Goal: Information Seeking & Learning: Check status

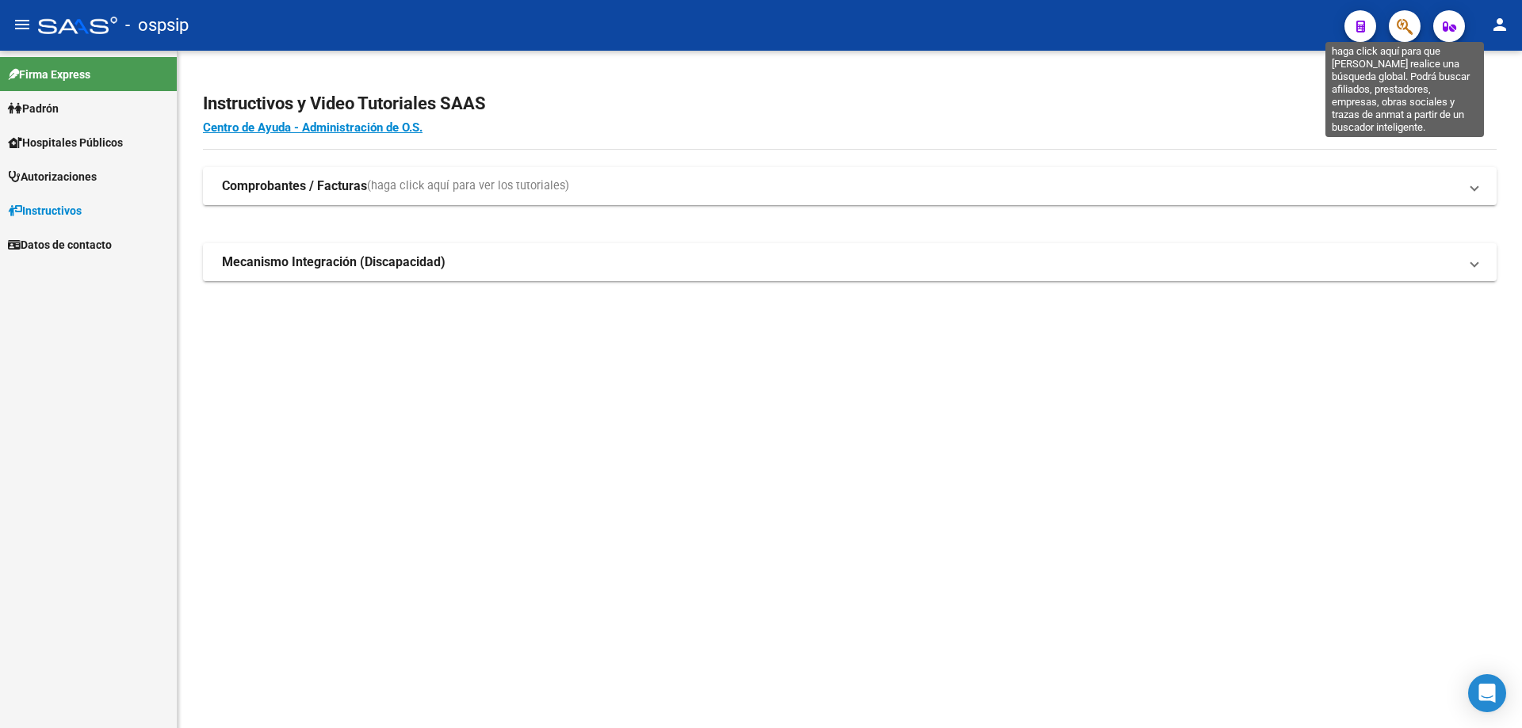
click at [1406, 25] on icon "button" at bounding box center [1404, 26] width 16 height 18
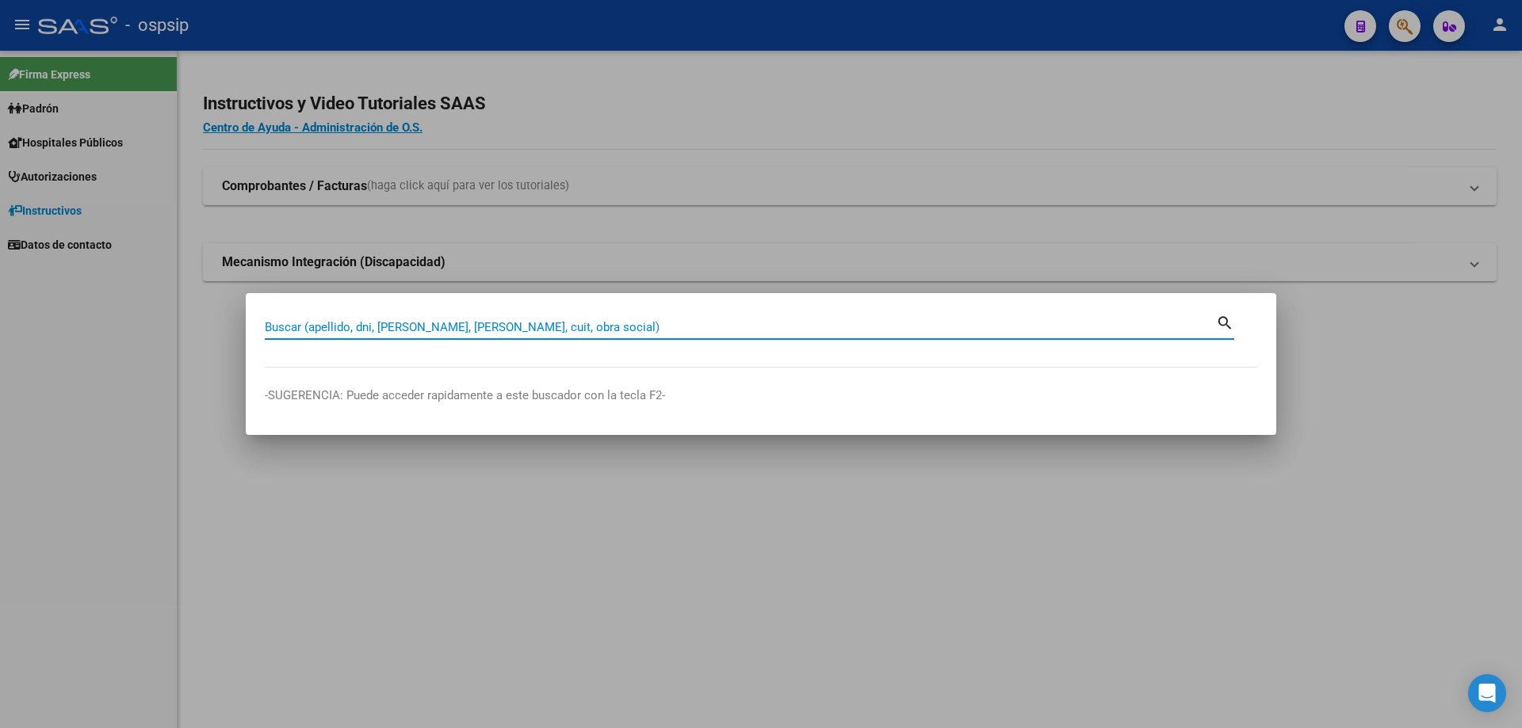
click at [608, 308] on mat-dialog-container "Buscar (apellido, dni, [PERSON_NAME], nro traspaso, cuit, obra social) search -…" at bounding box center [761, 364] width 1030 height 142
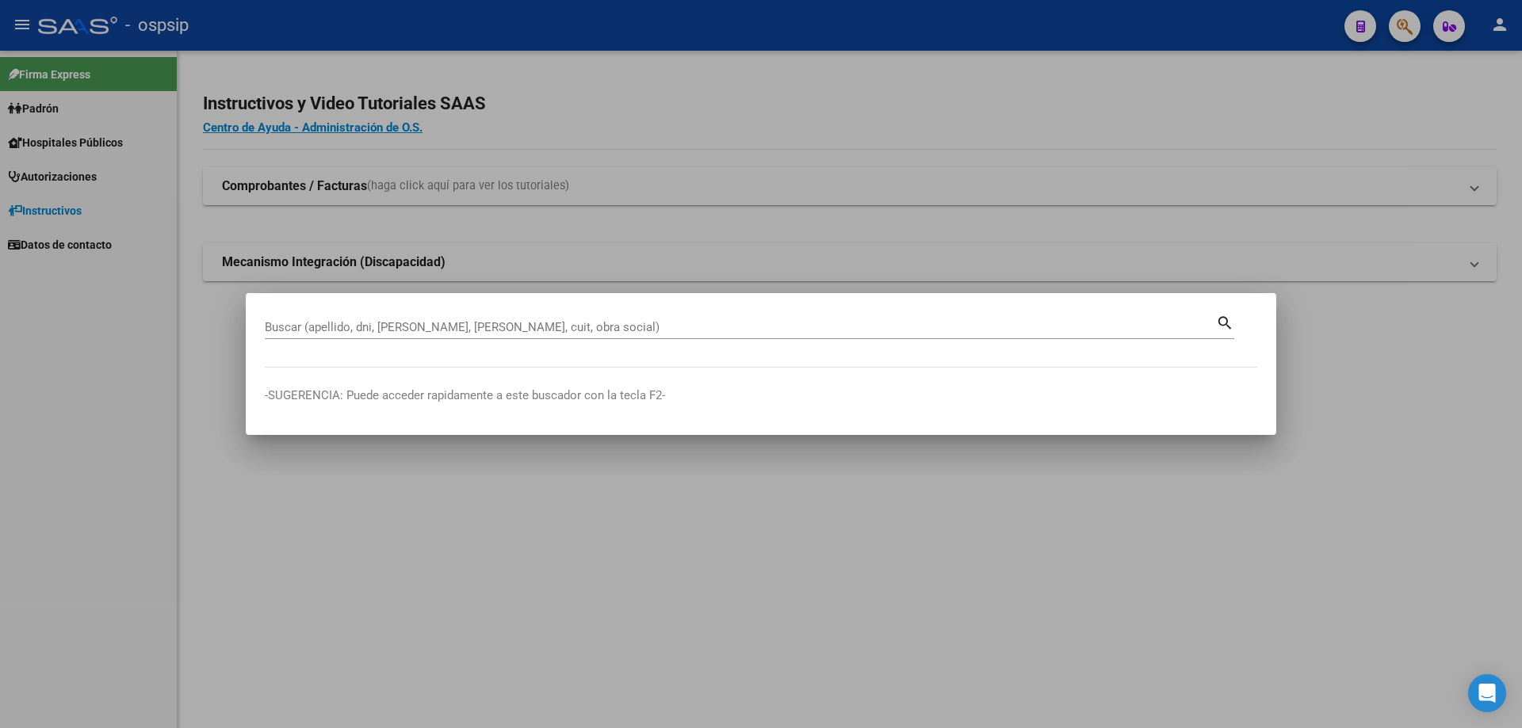
click at [607, 312] on div "Buscar (apellido, dni, [PERSON_NAME], nro traspaso, cuit, obra social) search" at bounding box center [749, 325] width 969 height 27
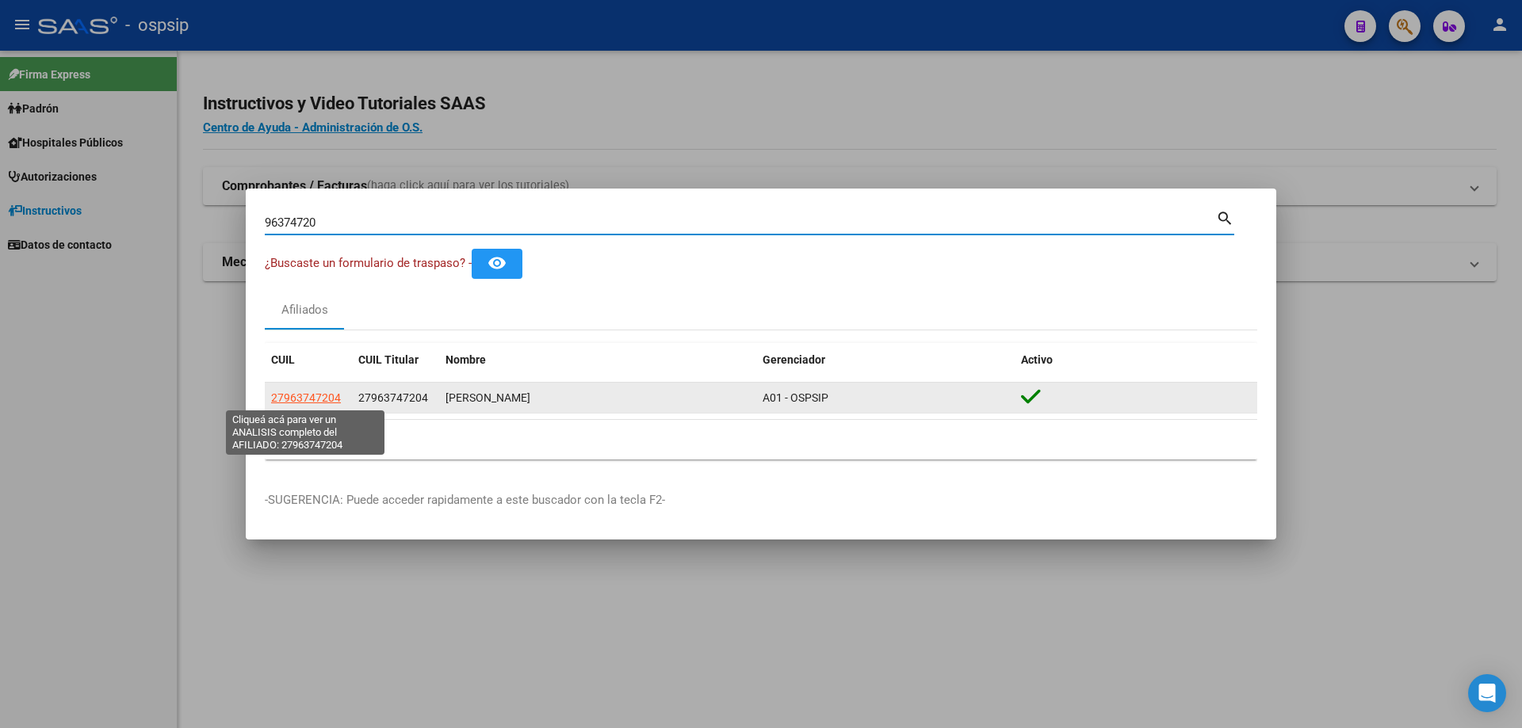
click at [307, 403] on span "27963747204" at bounding box center [306, 398] width 70 height 13
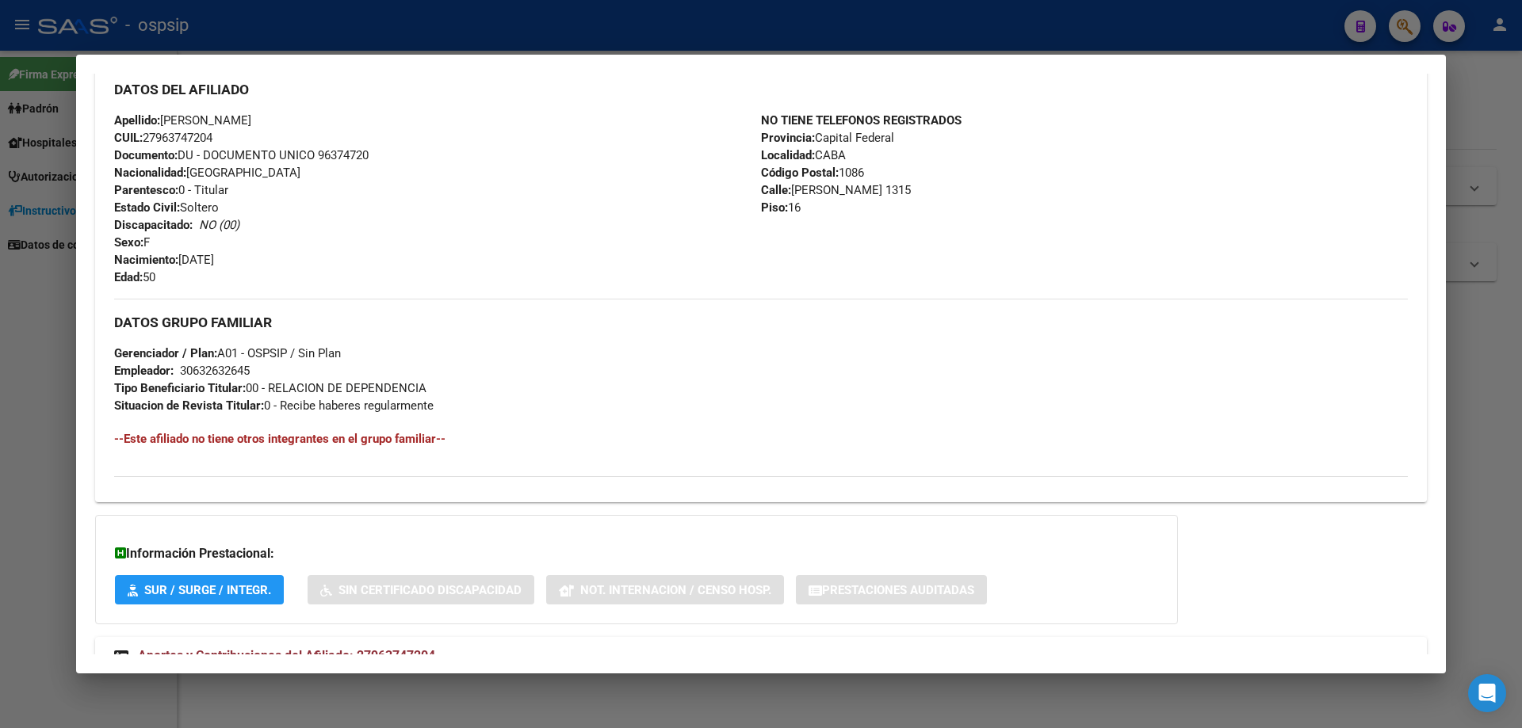
scroll to position [542, 0]
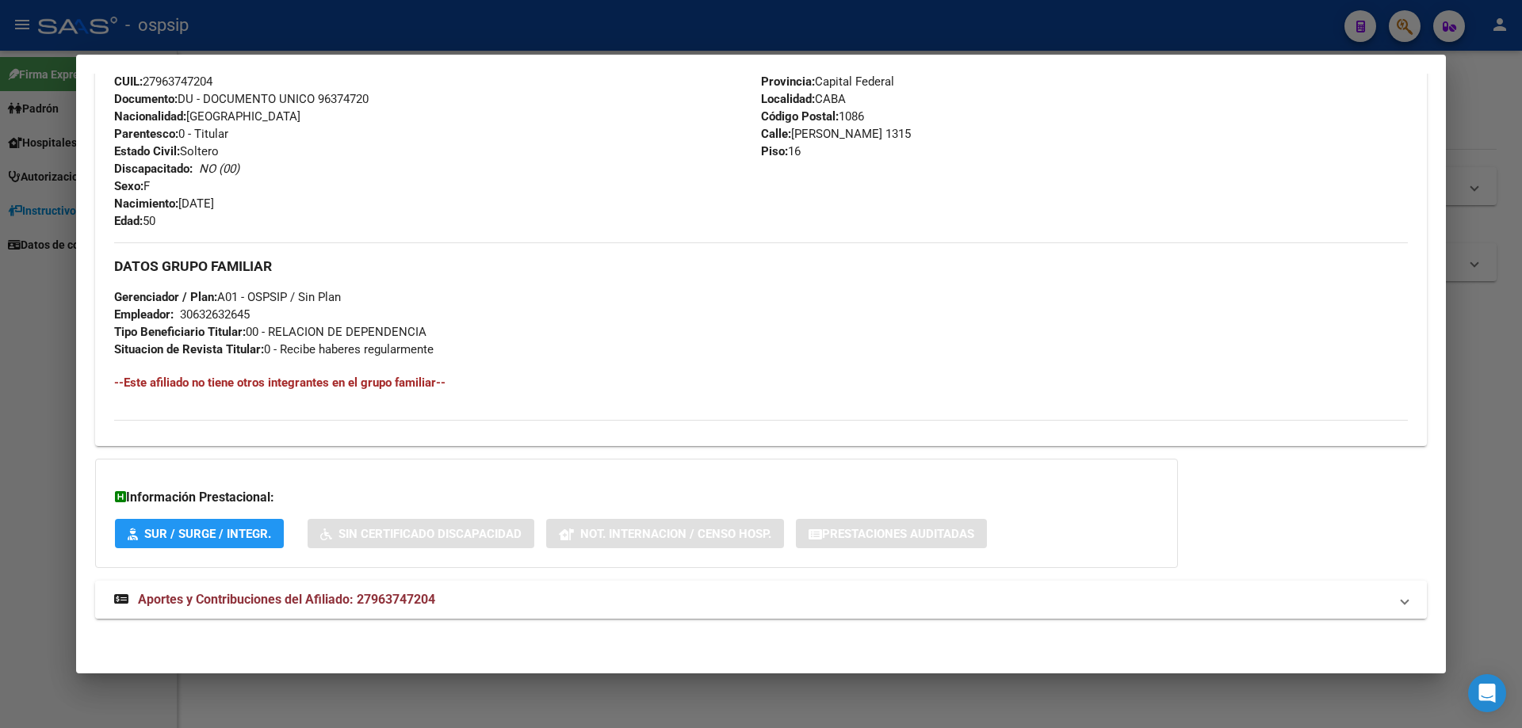
click at [318, 599] on span "Aportes y Contribuciones del Afiliado: 27963747204" at bounding box center [286, 599] width 297 height 15
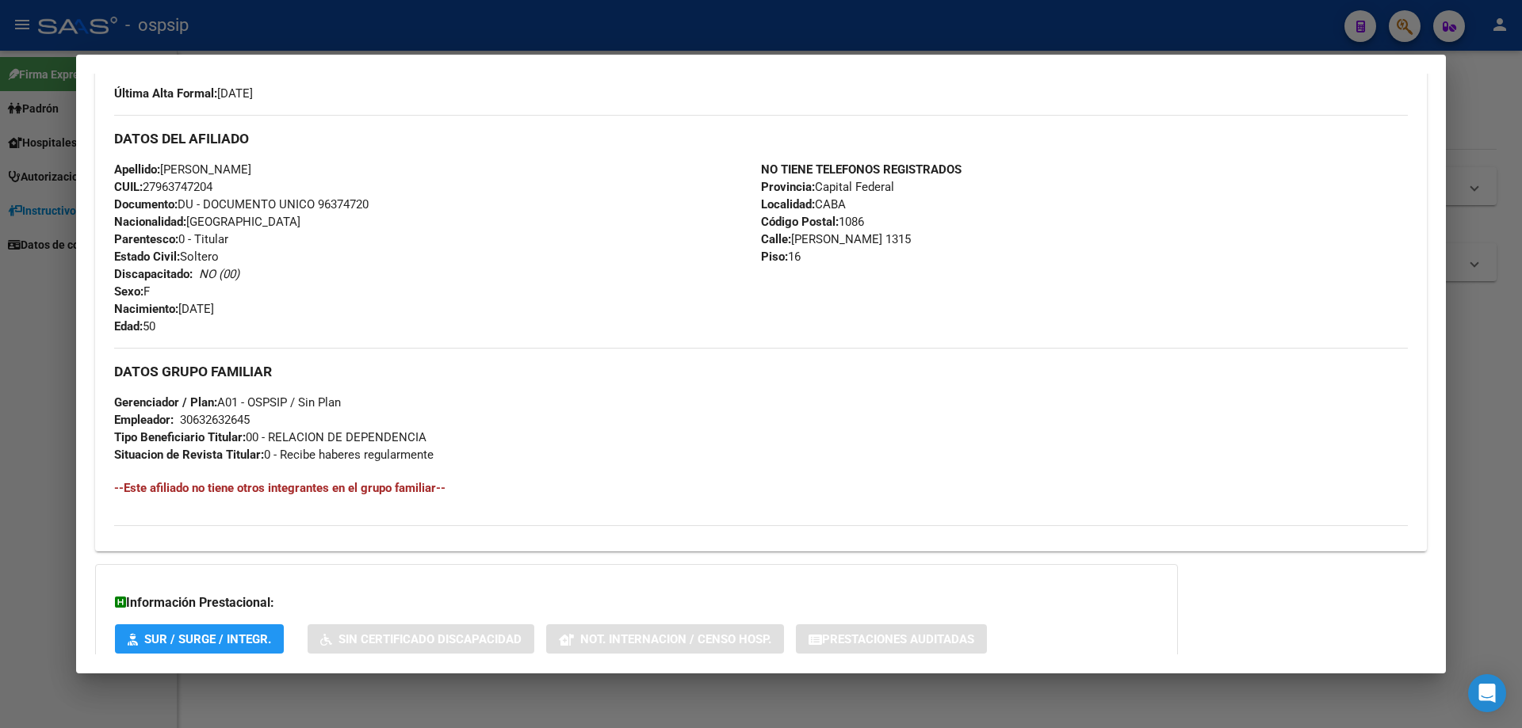
scroll to position [304, 0]
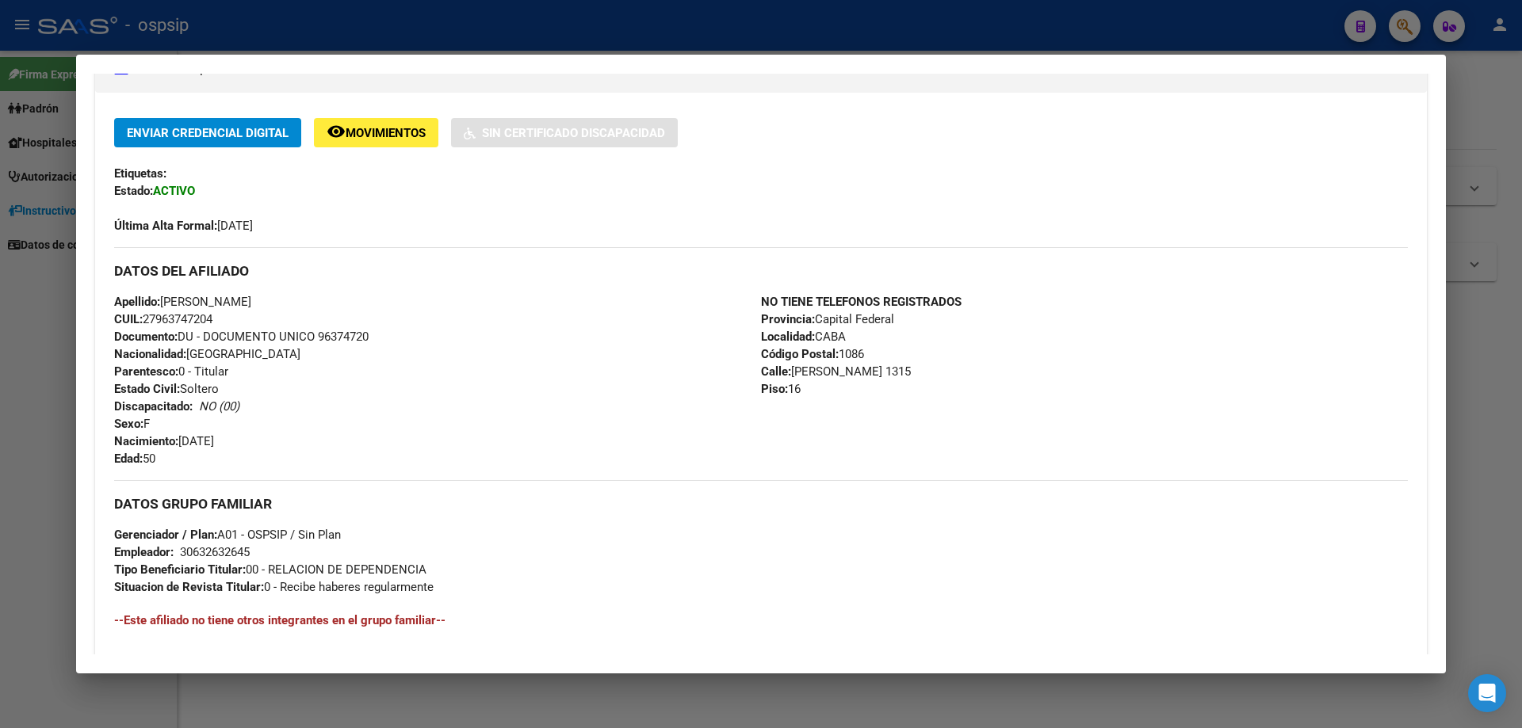
click at [1492, 342] on div at bounding box center [761, 364] width 1522 height 728
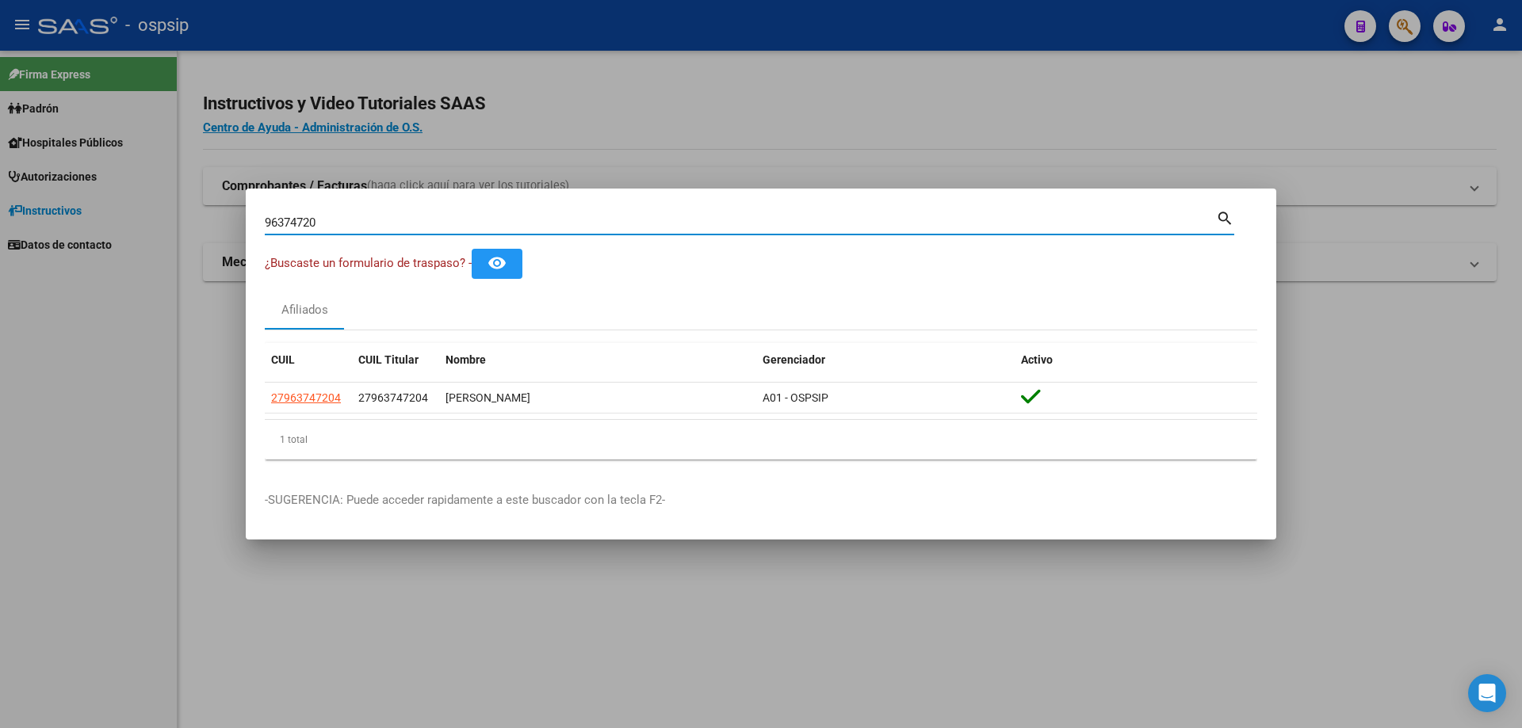
click at [795, 222] on input "96374720" at bounding box center [740, 223] width 951 height 14
type input "9"
type input "23122662"
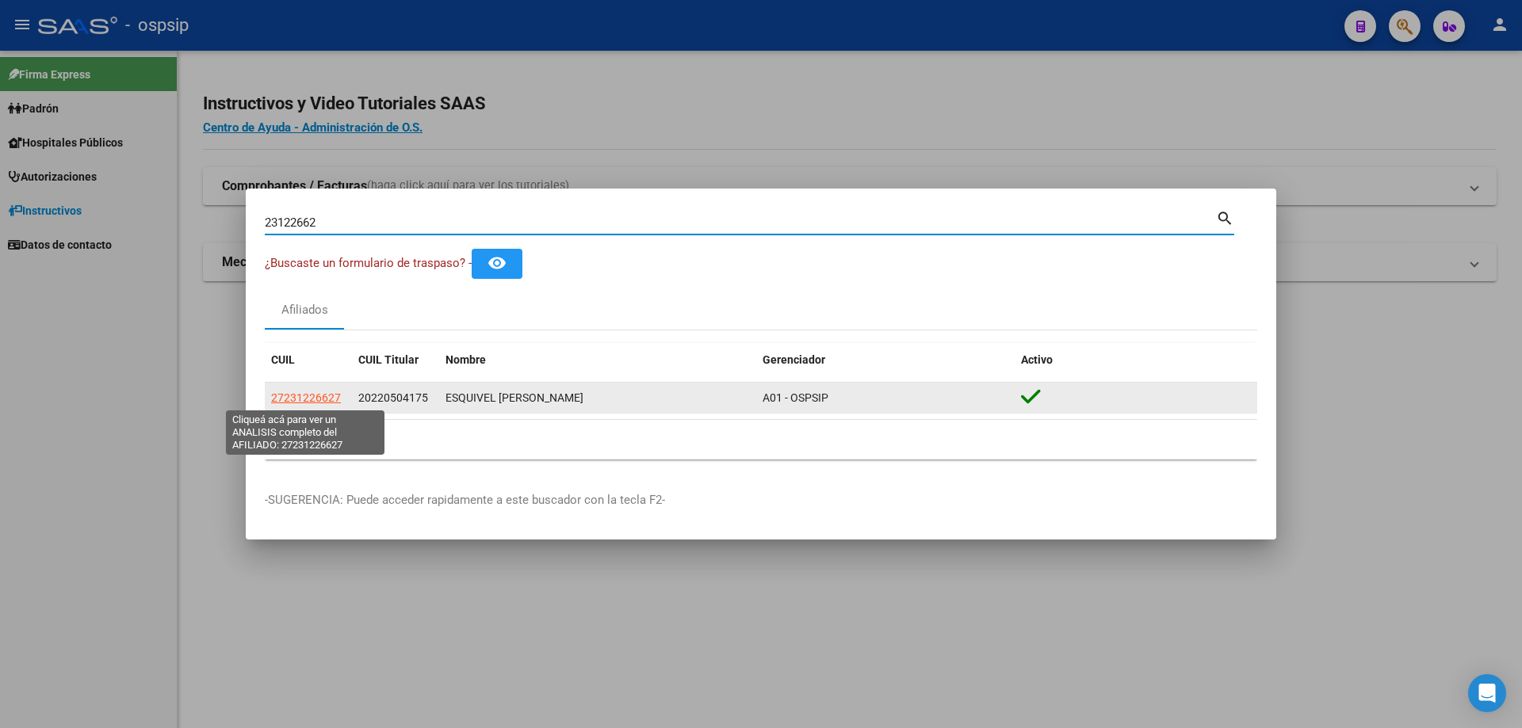
click at [324, 399] on span "27231226627" at bounding box center [306, 398] width 70 height 13
type textarea "27231226627"
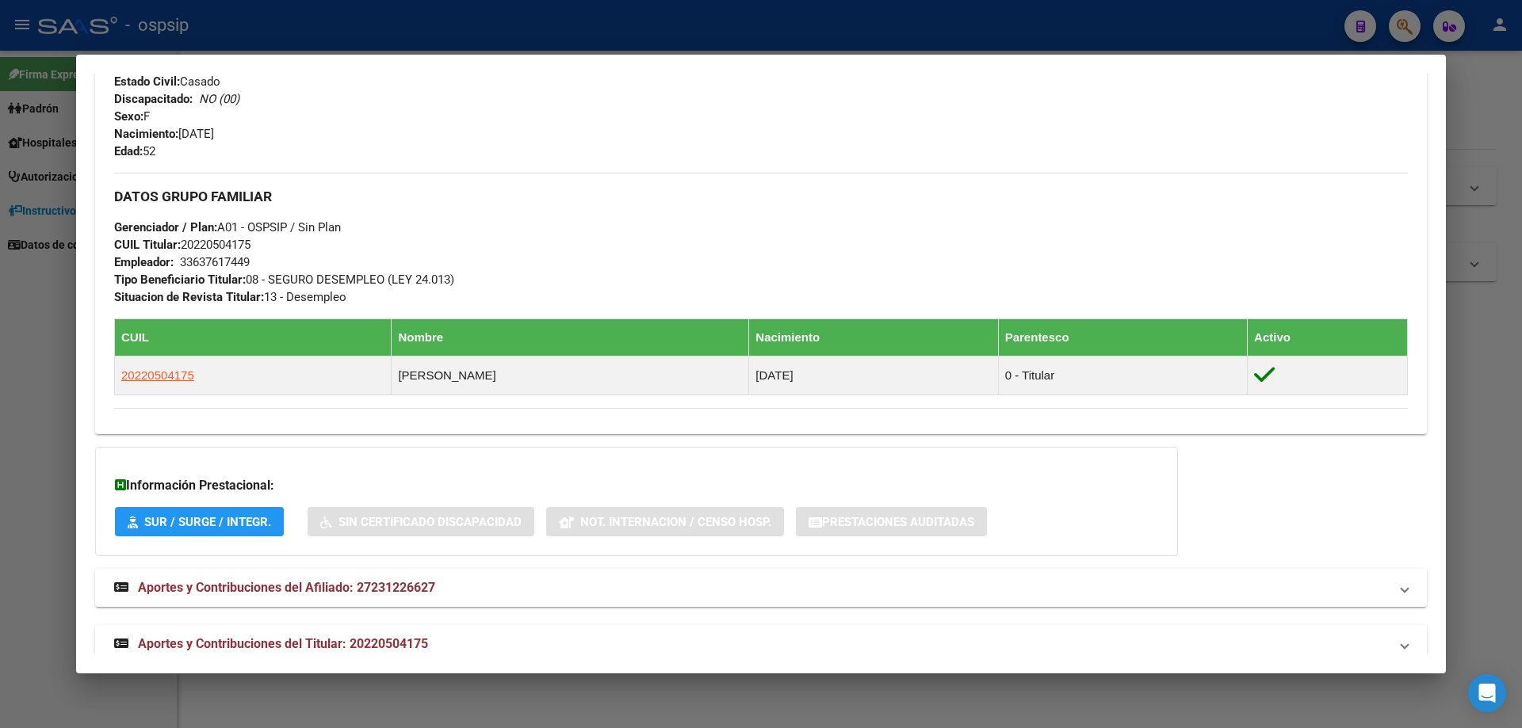
scroll to position [673, 0]
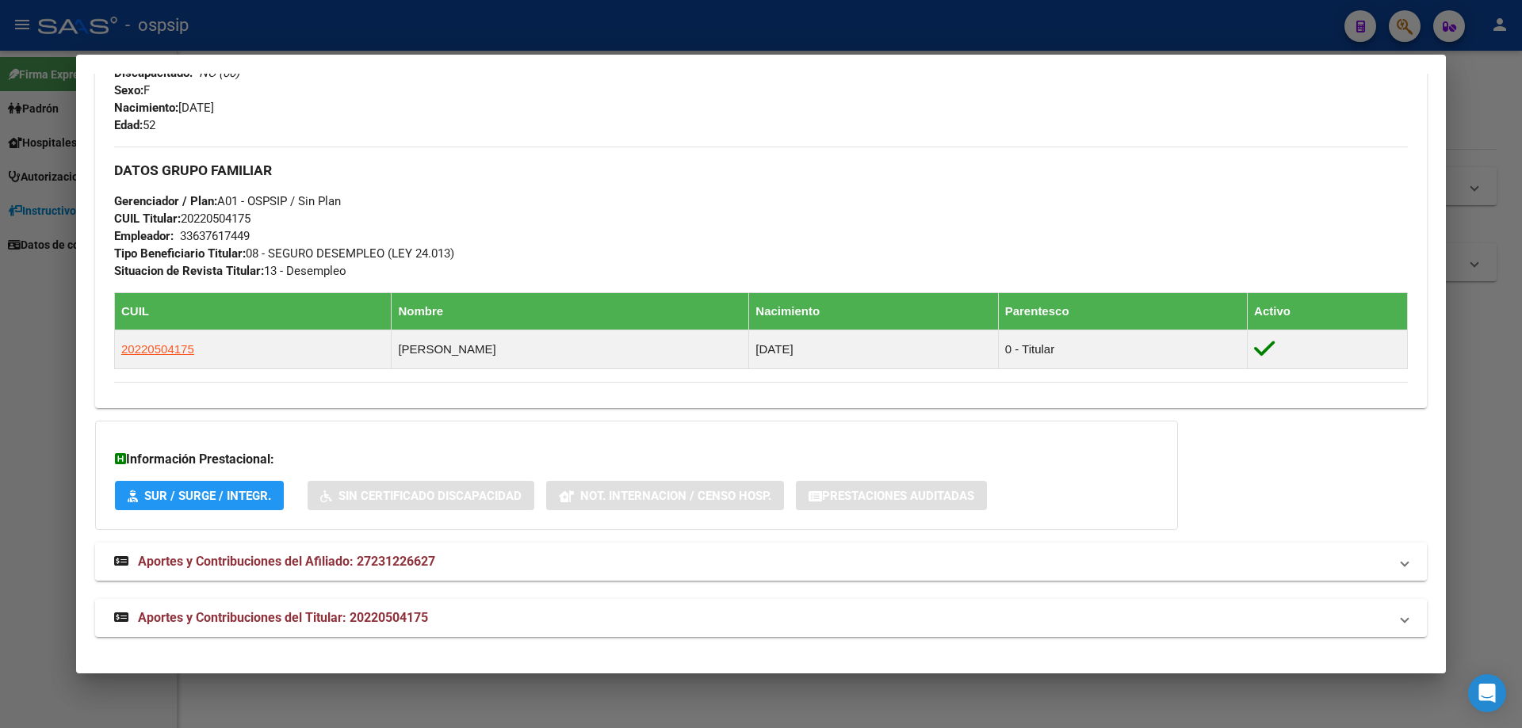
click at [380, 557] on span "Aportes y Contribuciones del Afiliado: 27231226627" at bounding box center [286, 561] width 297 height 15
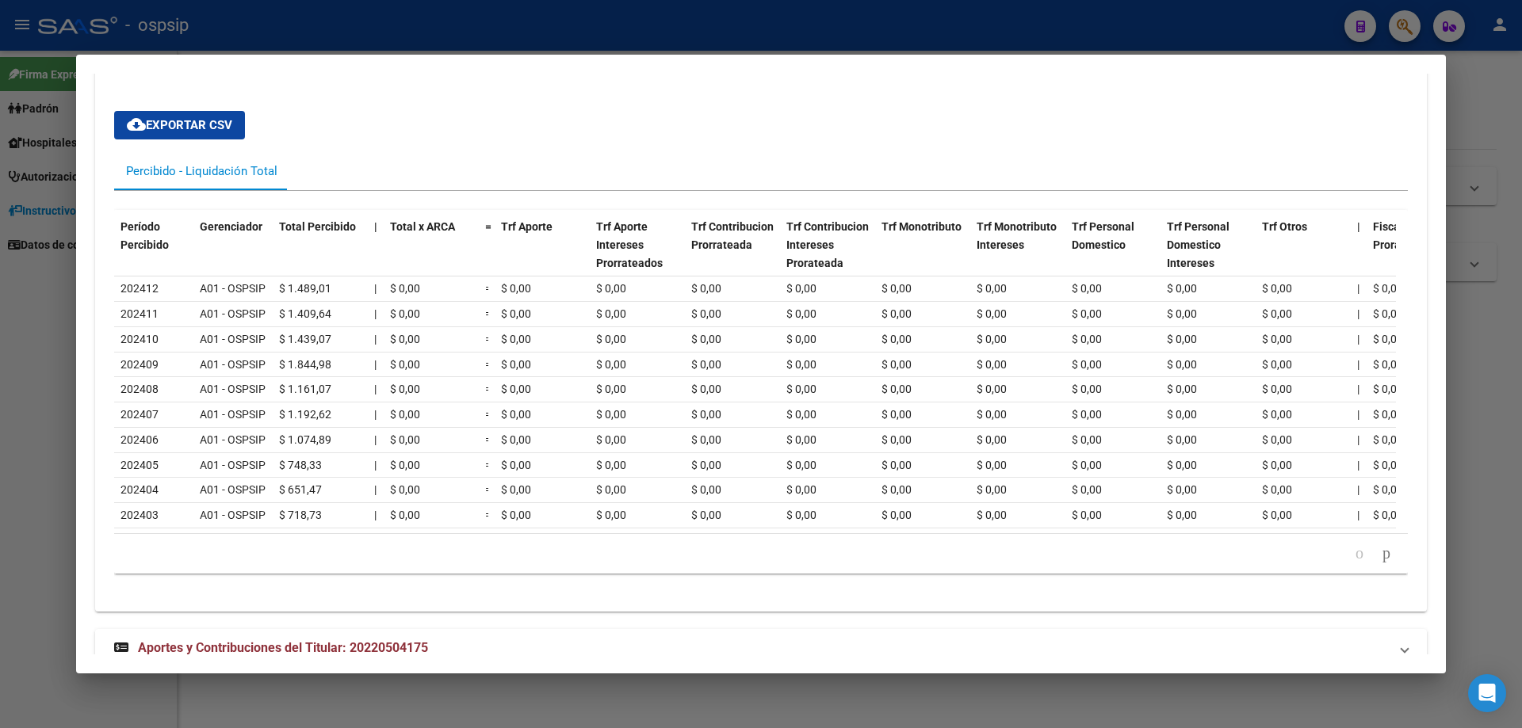
scroll to position [1228, 0]
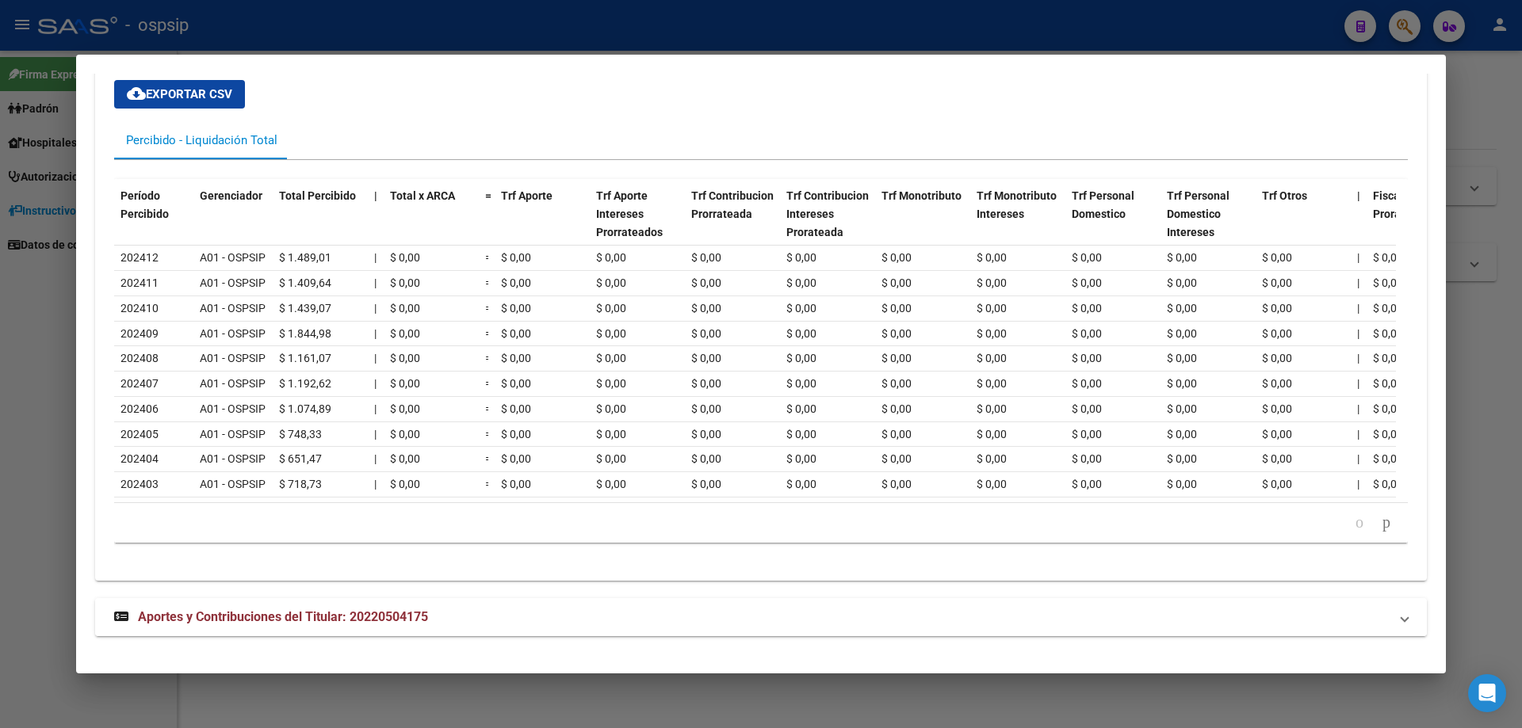
click at [281, 616] on mat-expansion-panel-header "Aportes y Contribuciones del Titular: 20220504175" at bounding box center [761, 617] width 1332 height 38
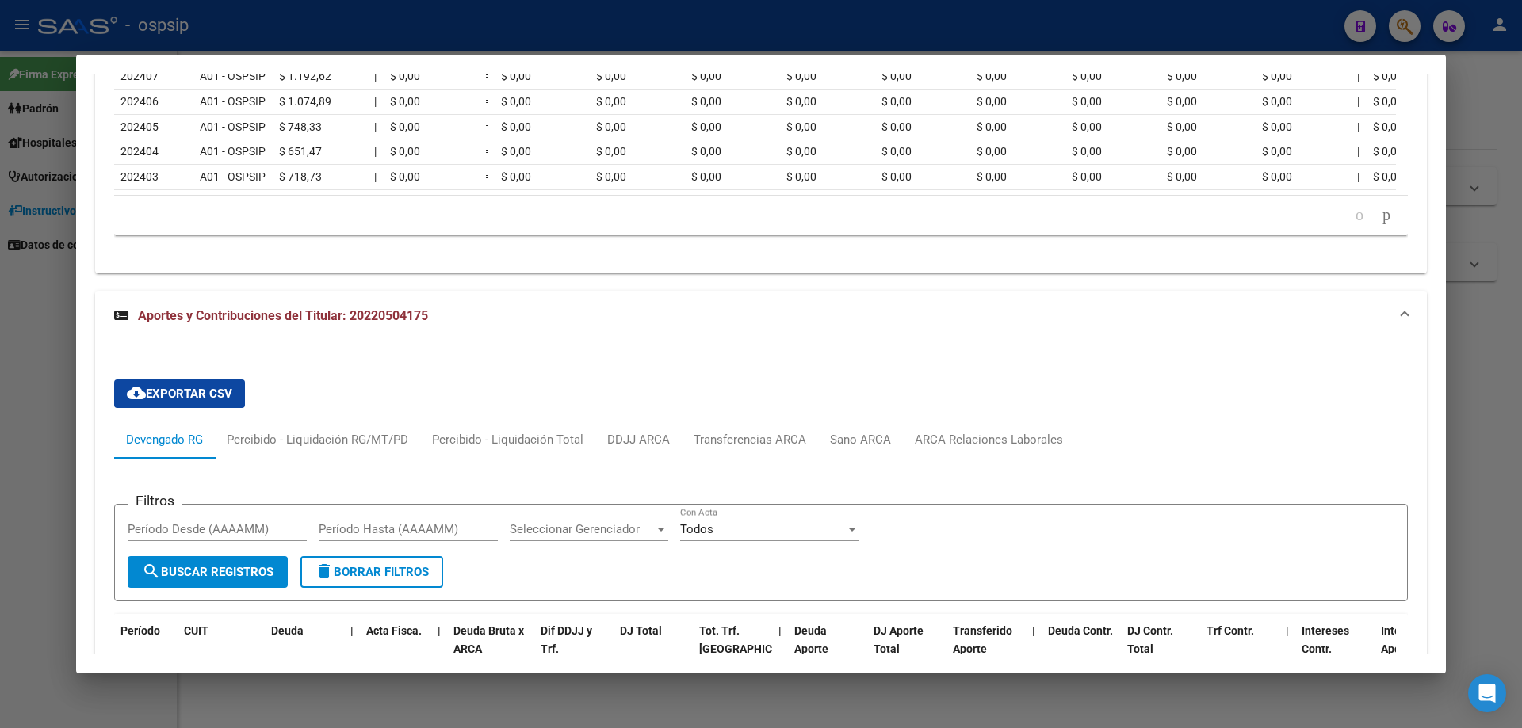
scroll to position [1506, 0]
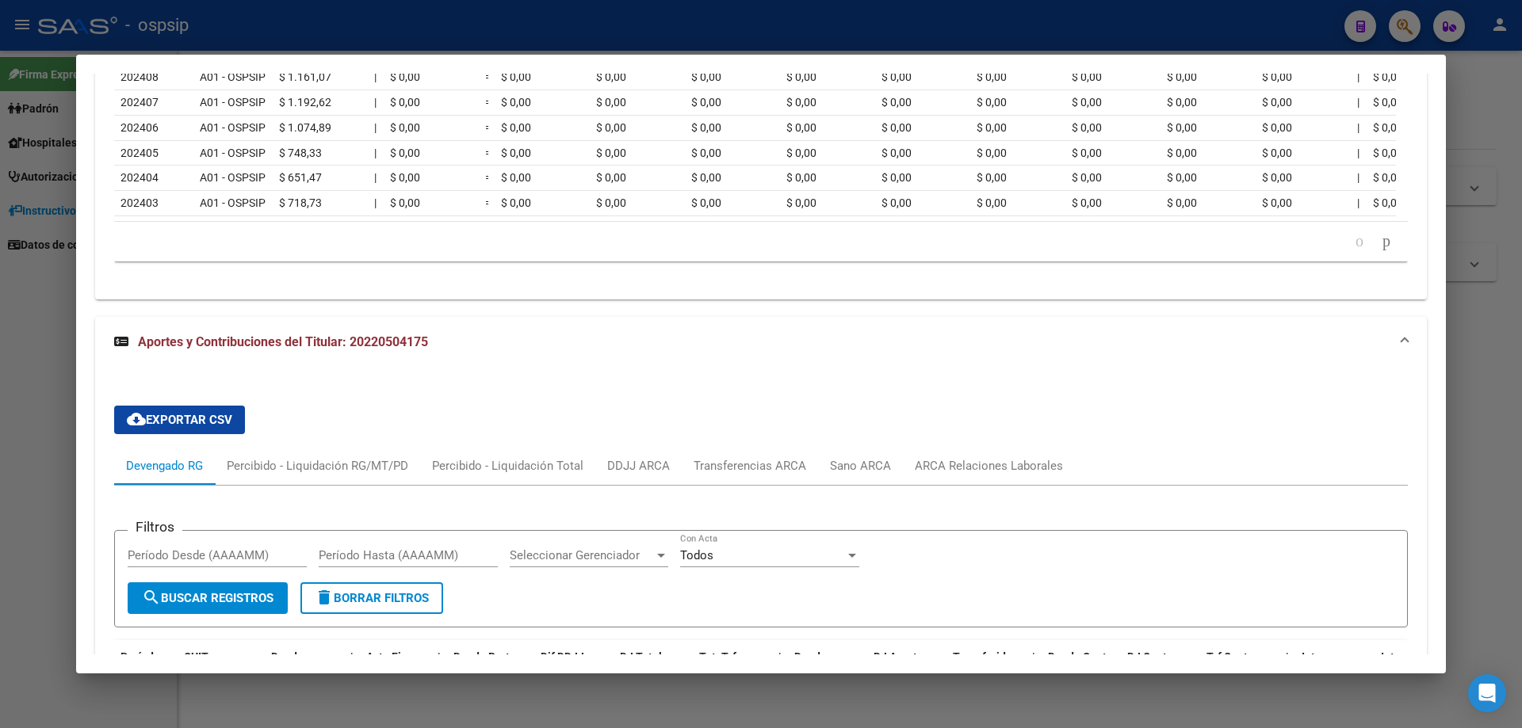
click at [1502, 409] on div at bounding box center [761, 364] width 1522 height 728
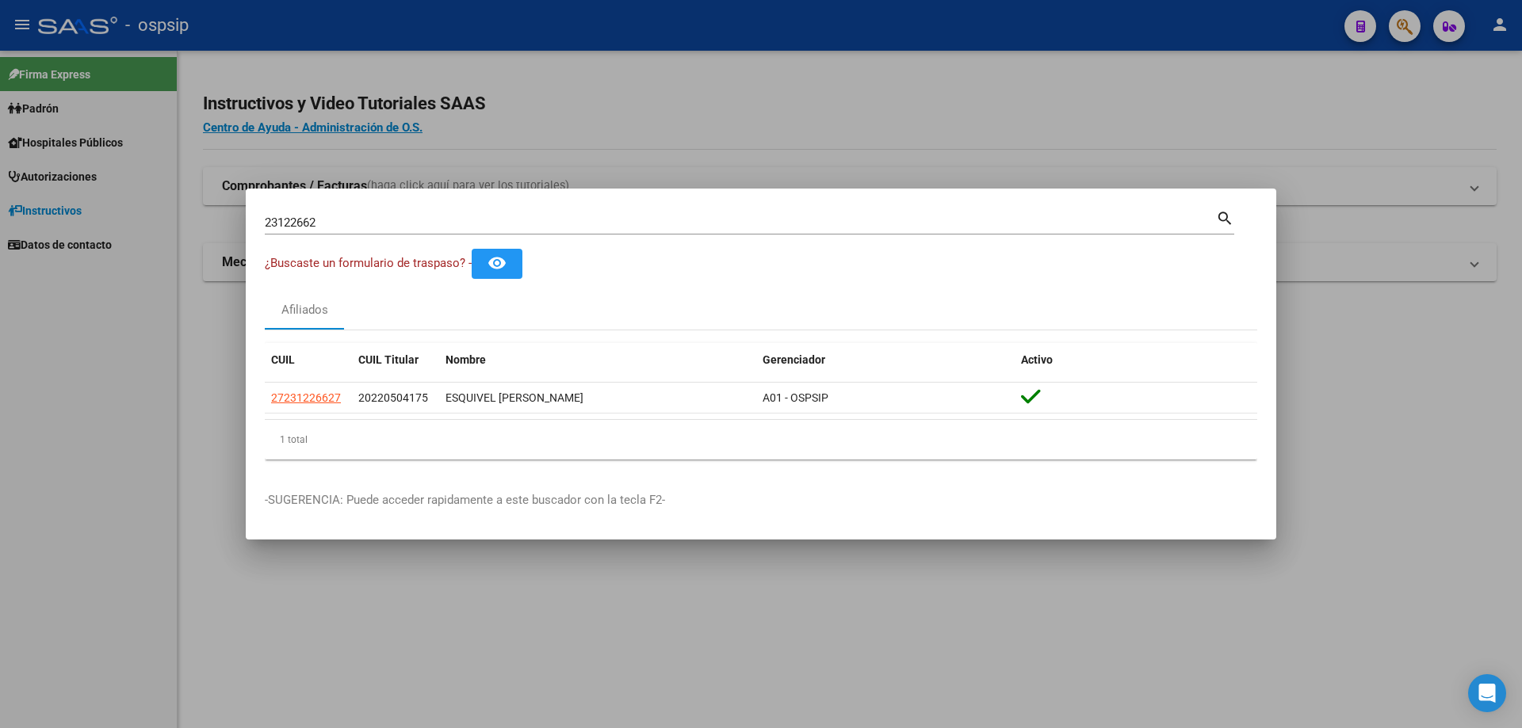
click at [889, 217] on input "23122662" at bounding box center [740, 223] width 951 height 14
type input "2"
type input "20890020"
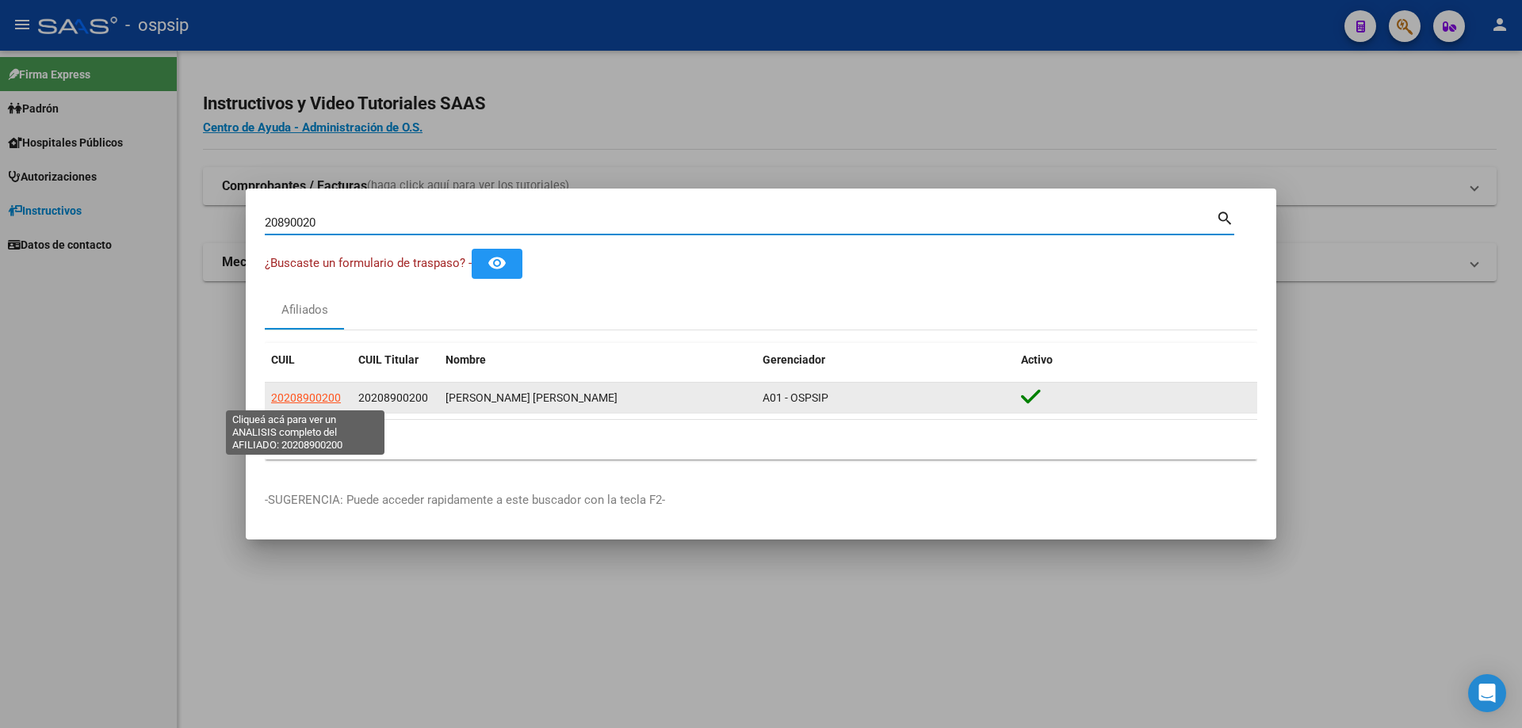
click at [324, 399] on span "20208900200" at bounding box center [306, 398] width 70 height 13
type textarea "20208900200"
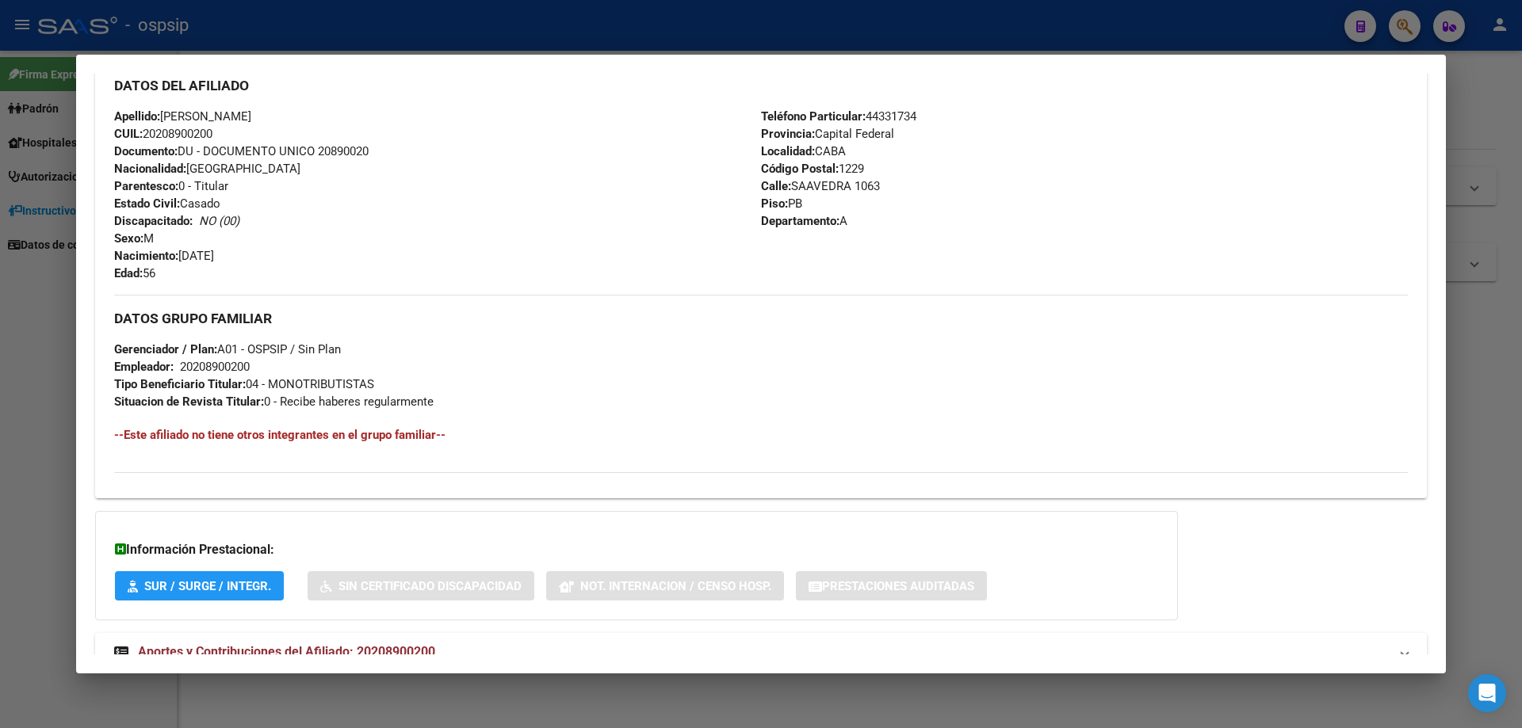
scroll to position [607, 0]
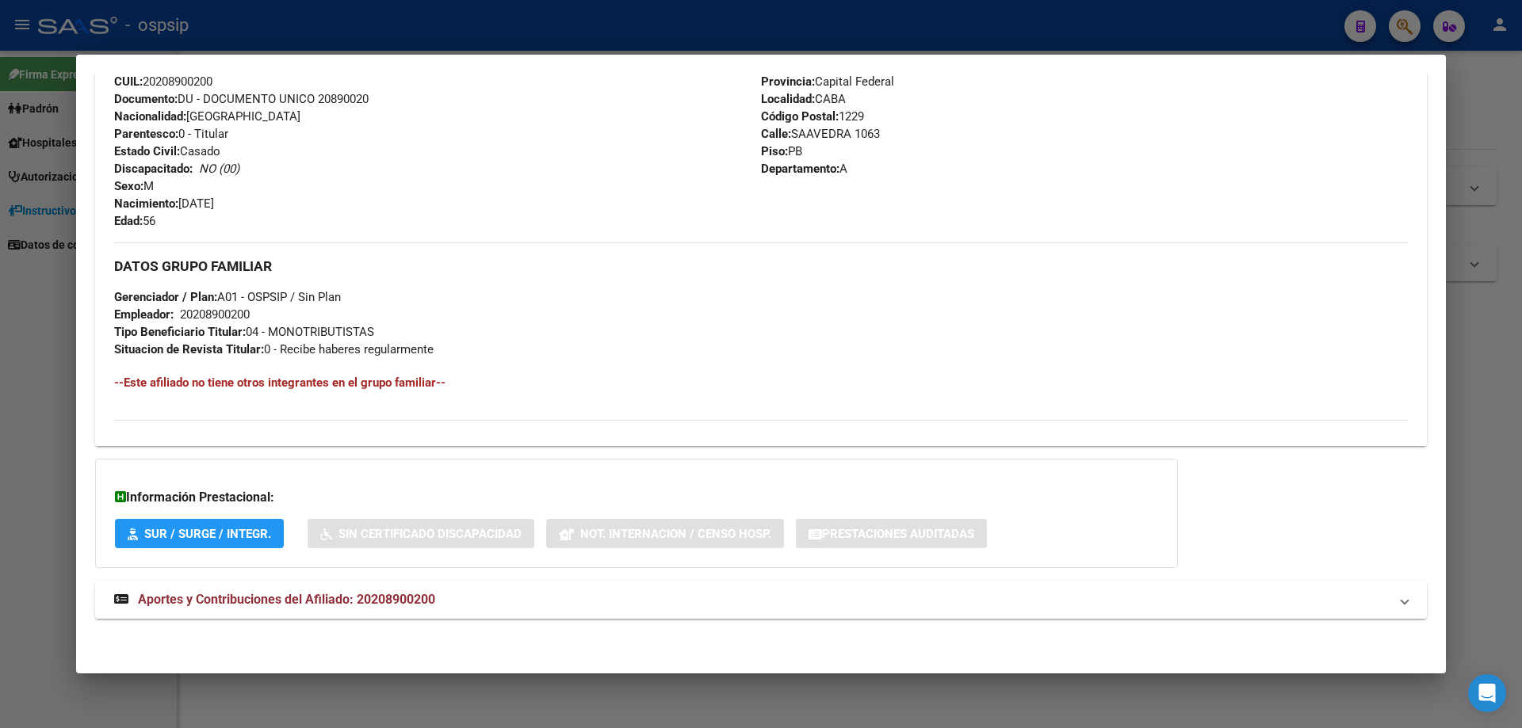
click at [346, 604] on span "Aportes y Contribuciones del Afiliado: 20208900200" at bounding box center [286, 599] width 297 height 15
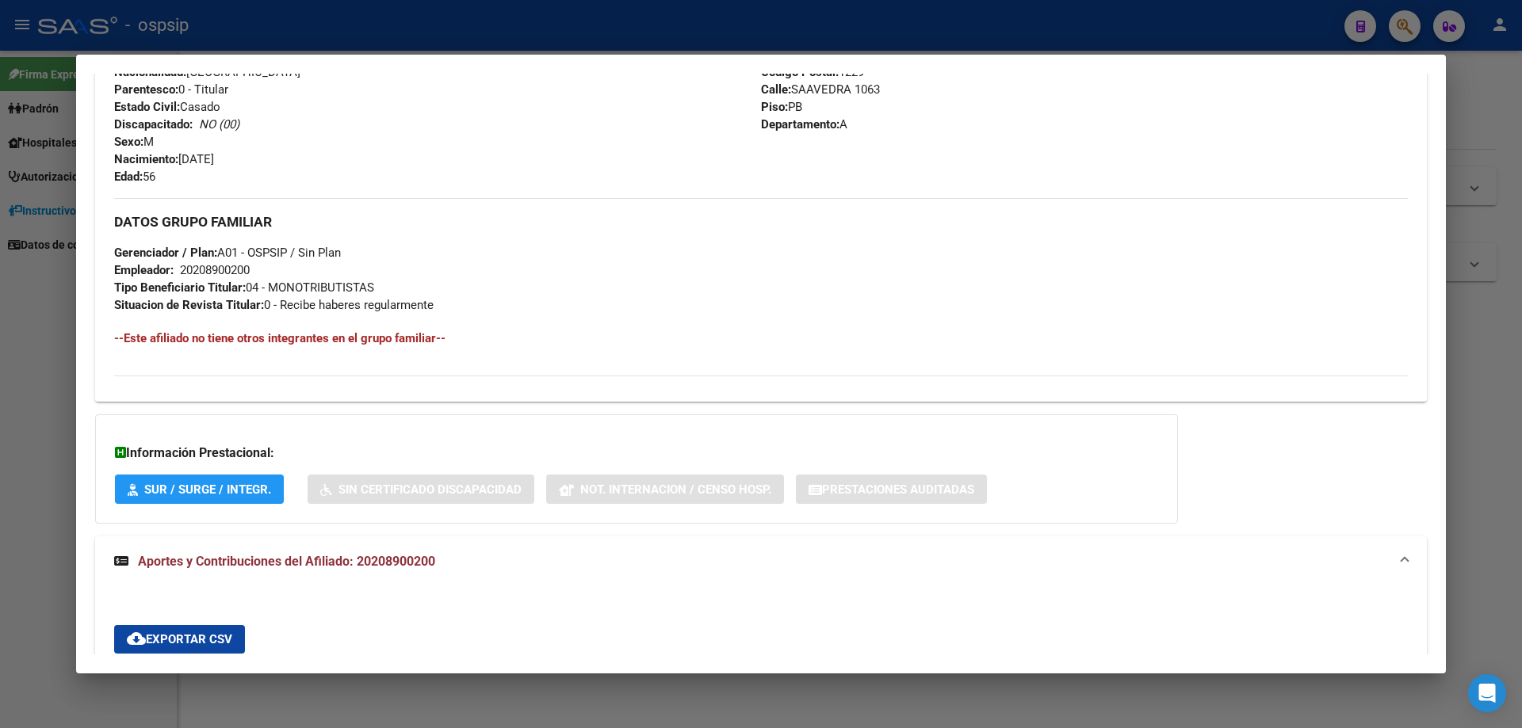
scroll to position [606, 0]
